Goal: Transaction & Acquisition: Book appointment/travel/reservation

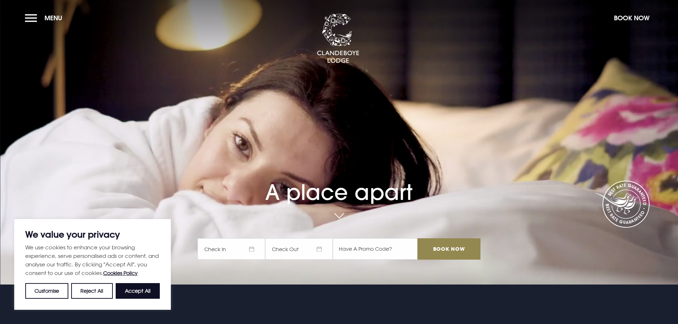
click at [255, 251] on span "Check In" at bounding box center [231, 248] width 68 height 21
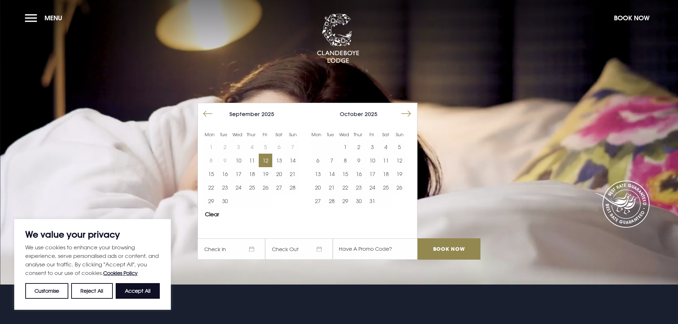
click at [272, 163] on button "12" at bounding box center [266, 161] width 14 height 14
click at [279, 160] on button "13" at bounding box center [279, 161] width 14 height 14
click at [435, 251] on input "Book Now" at bounding box center [448, 248] width 63 height 21
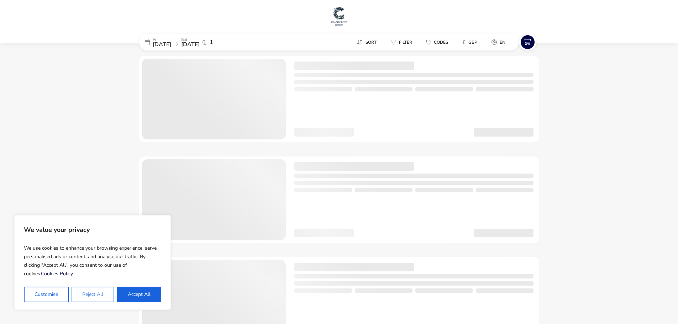
click at [86, 296] on button "Reject All" at bounding box center [93, 295] width 42 height 16
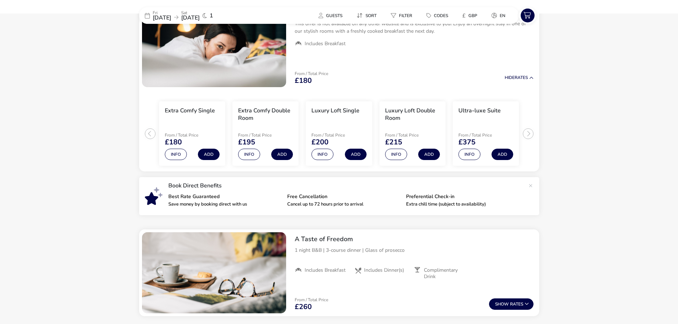
scroll to position [56, 0]
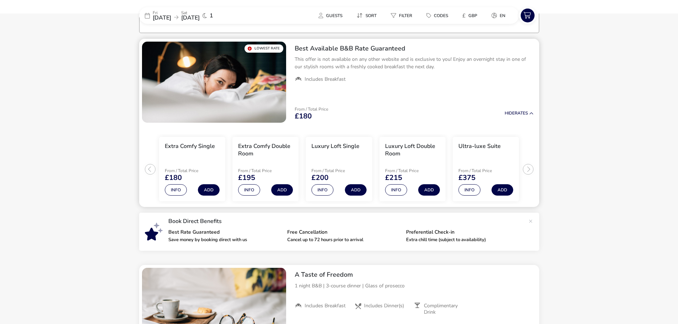
click at [527, 169] on ul "Extra Comfy Single From / Total Price £180 Info Add Extra Comfy Double Room Fro…" at bounding box center [339, 167] width 400 height 82
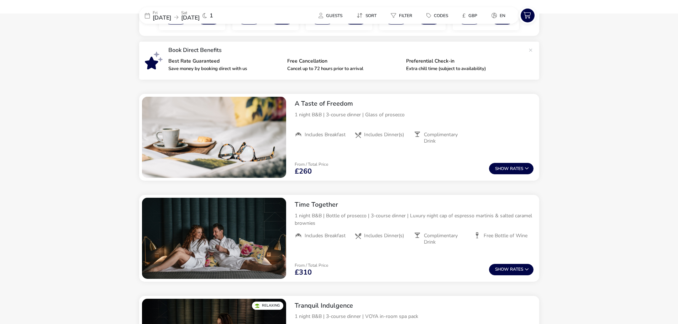
scroll to position [233, 0]
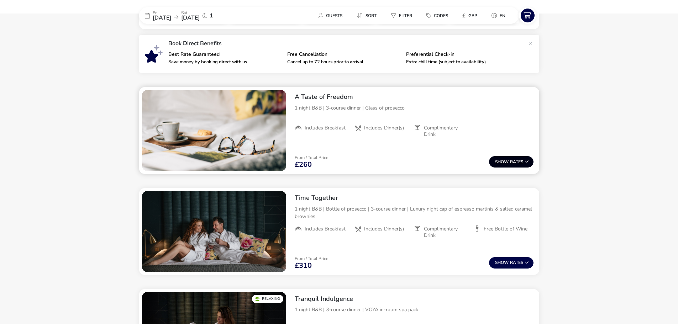
click at [501, 164] on span "Show" at bounding box center [502, 162] width 15 height 5
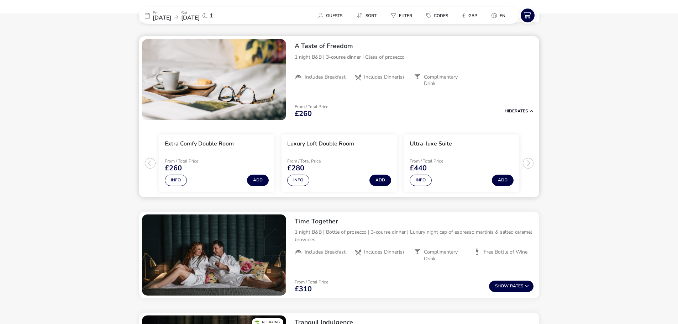
scroll to position [285, 0]
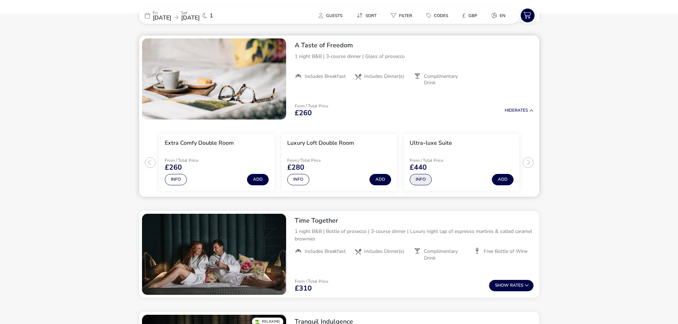
click at [423, 178] on button "Info" at bounding box center [421, 179] width 22 height 11
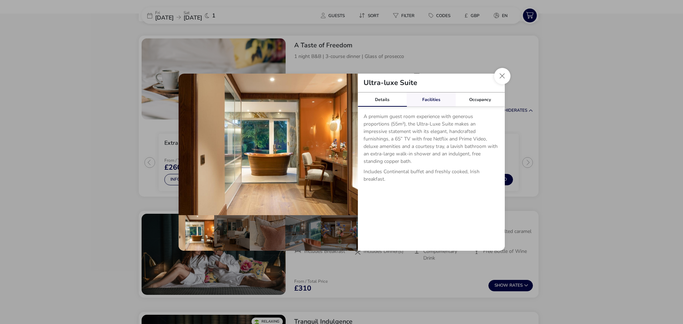
click at [429, 98] on link "Facilities" at bounding box center [431, 100] width 49 height 14
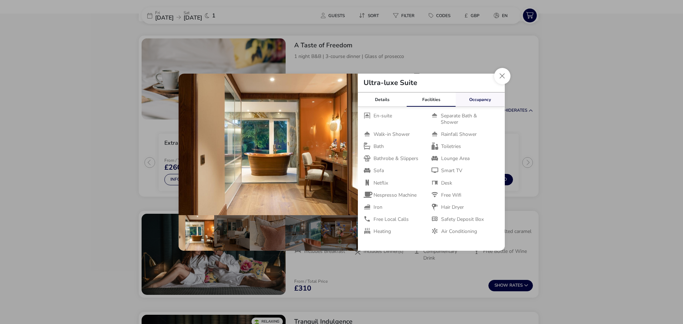
click at [483, 100] on div "Occupancy" at bounding box center [480, 100] width 49 height 14
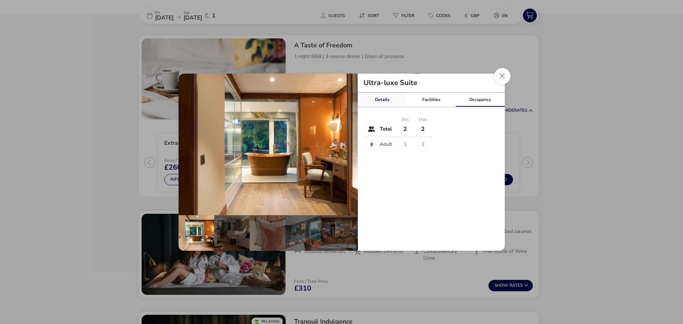
click at [376, 99] on link "Details" at bounding box center [382, 100] width 49 height 14
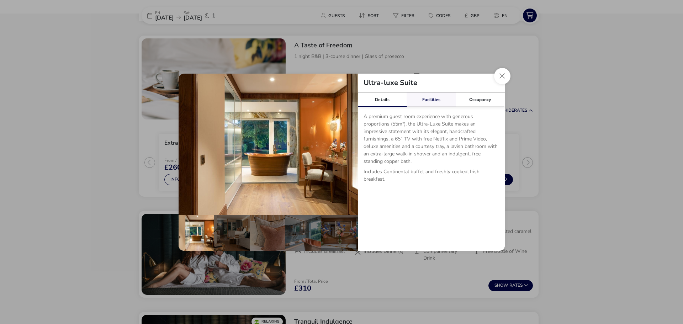
click at [431, 98] on link "Facilities" at bounding box center [431, 100] width 49 height 14
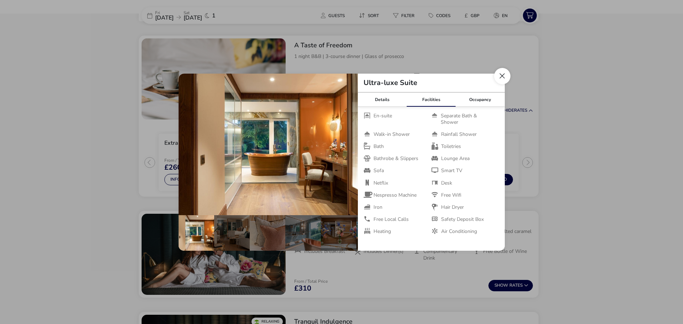
click at [503, 78] on button "Close dialog" at bounding box center [502, 76] width 16 height 16
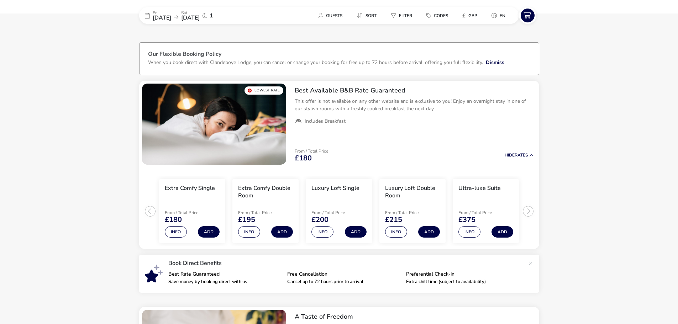
scroll to position [0, 0]
